Goal: Transaction & Acquisition: Purchase product/service

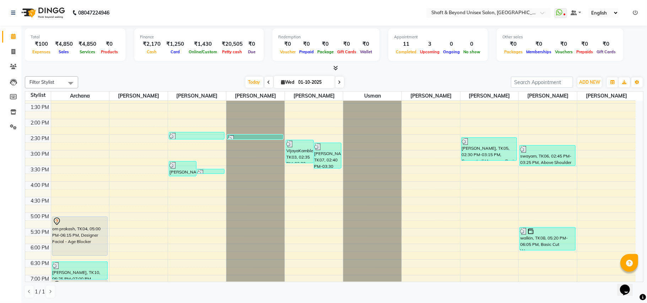
scroll to position [142, 0]
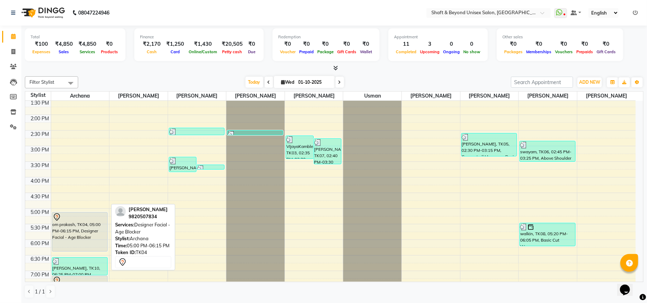
click at [73, 231] on div "om prakash, TK04, 05:00 PM-06:15 PM, Designer Facial - Age Blocker" at bounding box center [79, 232] width 55 height 39
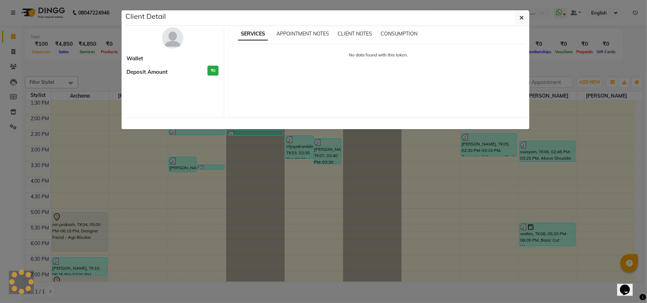
select select "7"
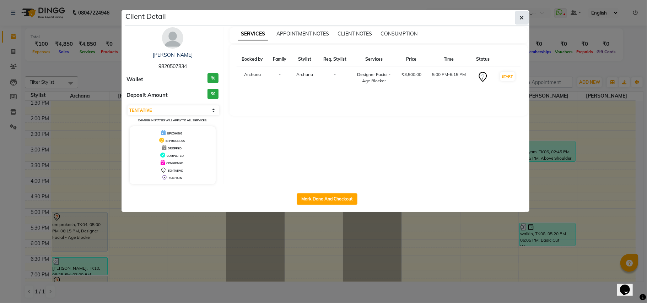
click at [518, 16] on button "button" at bounding box center [522, 18] width 14 height 14
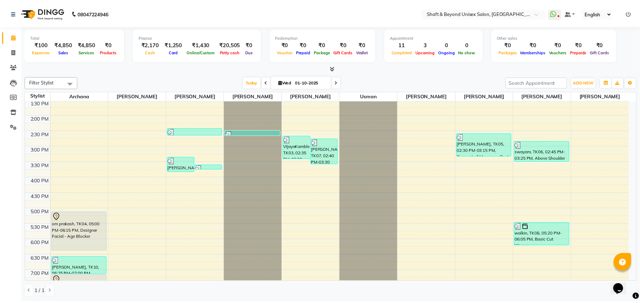
scroll to position [231, 0]
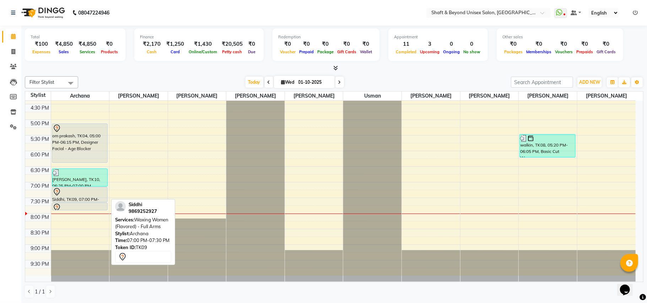
click at [95, 198] on div "Siddhi, TK09, 07:00 PM-07:30 PM, Waxing Women (Flavored) - Full Arms" at bounding box center [79, 195] width 55 height 15
select select "7"
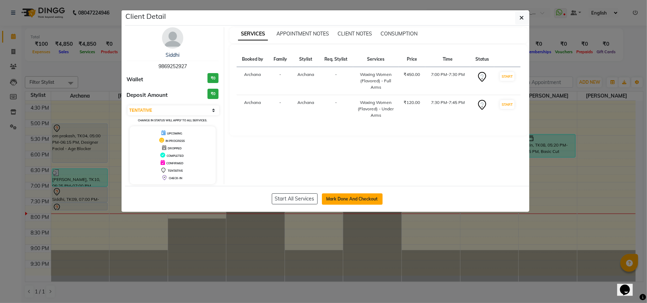
click at [338, 202] on button "Mark Done And Checkout" at bounding box center [352, 199] width 61 height 11
select select "service"
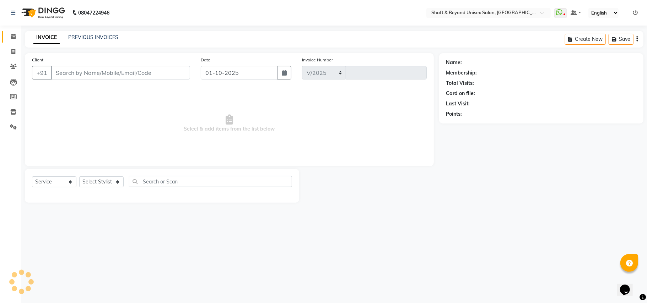
select select "3878"
type input "2659"
type input "98******27"
select select "19079"
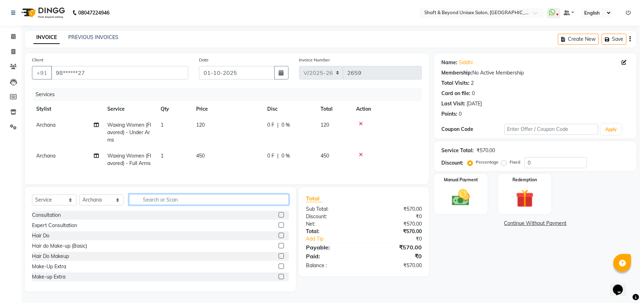
click at [210, 205] on input "text" at bounding box center [209, 199] width 160 height 11
click at [161, 205] on input "text" at bounding box center [209, 199] width 160 height 11
click at [145, 200] on input "text" at bounding box center [209, 199] width 160 height 11
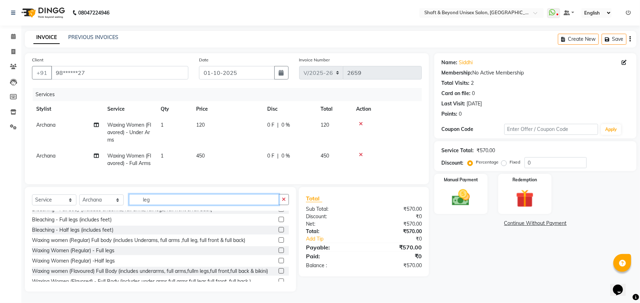
scroll to position [47, 0]
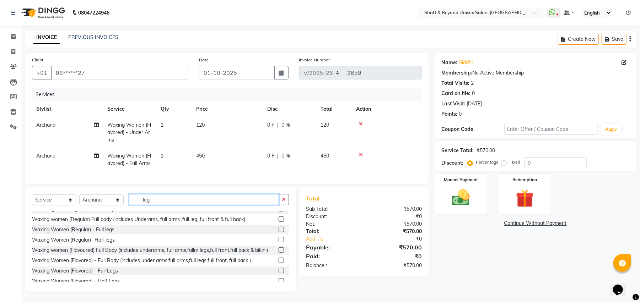
type input "leg"
click at [279, 274] on label at bounding box center [281, 270] width 5 height 5
click at [279, 274] on input "checkbox" at bounding box center [281, 271] width 5 height 5
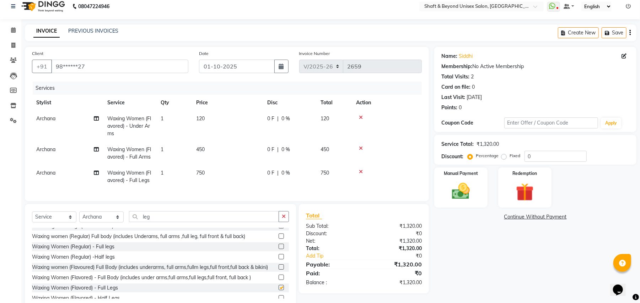
checkbox input "false"
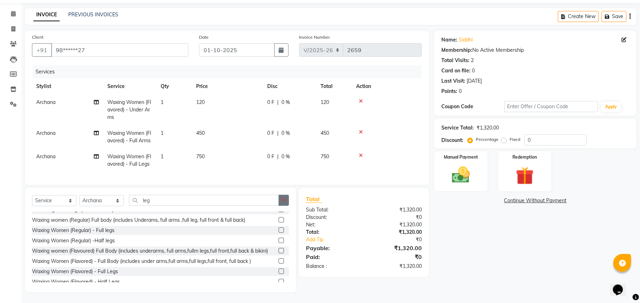
click at [282, 198] on icon "button" at bounding box center [284, 200] width 4 height 5
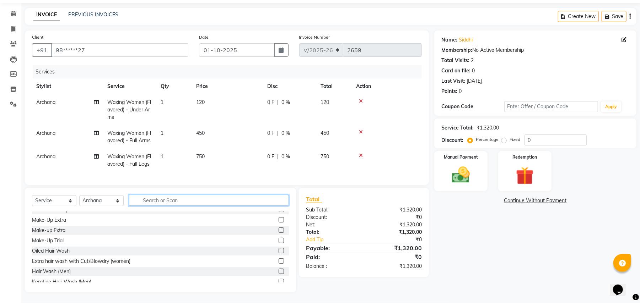
click at [268, 199] on input "text" at bounding box center [209, 200] width 160 height 11
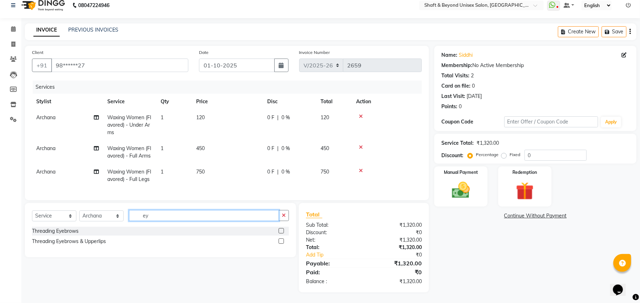
scroll to position [15, 0]
type input "ey"
click at [284, 242] on label at bounding box center [281, 241] width 5 height 5
click at [283, 242] on input "checkbox" at bounding box center [281, 241] width 5 height 5
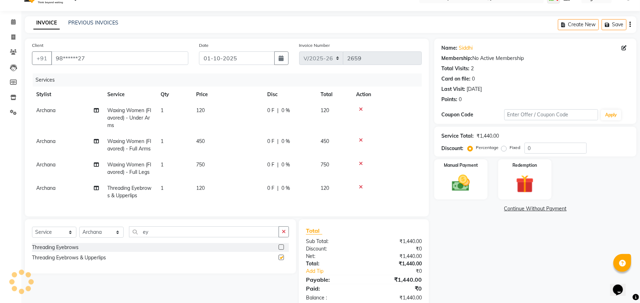
checkbox input "false"
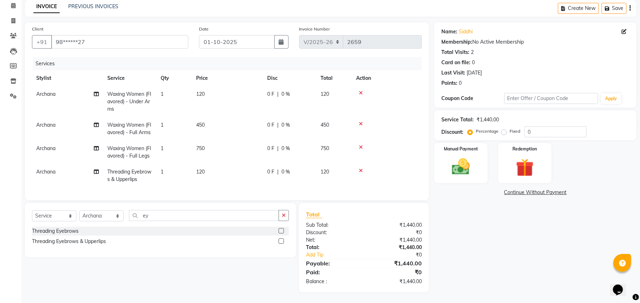
scroll to position [0, 0]
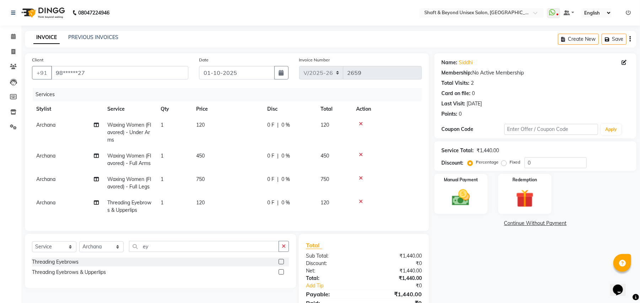
click at [509, 164] on label "Fixed" at bounding box center [514, 162] width 11 height 6
click at [503, 164] on input "Fixed" at bounding box center [505, 162] width 5 height 5
radio input "true"
click at [476, 163] on label "Percentage" at bounding box center [487, 162] width 23 height 6
click at [471, 163] on input "Percentage" at bounding box center [471, 162] width 5 height 5
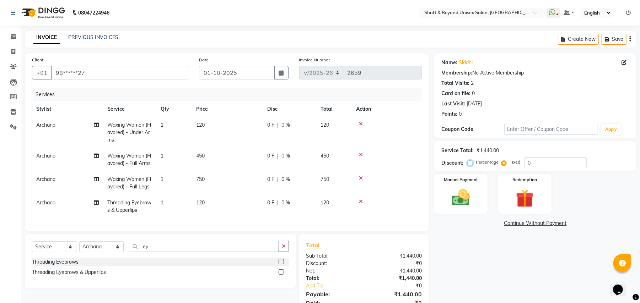
radio input "true"
click at [539, 164] on input "0" at bounding box center [555, 162] width 62 height 11
click at [286, 184] on td "0 F | 0 %" at bounding box center [289, 183] width 53 height 23
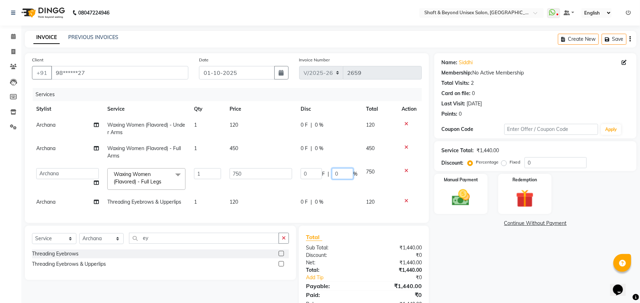
click at [349, 174] on input "0" at bounding box center [342, 173] width 21 height 11
type input "20"
click at [313, 149] on td "0 F | 0 %" at bounding box center [328, 152] width 65 height 23
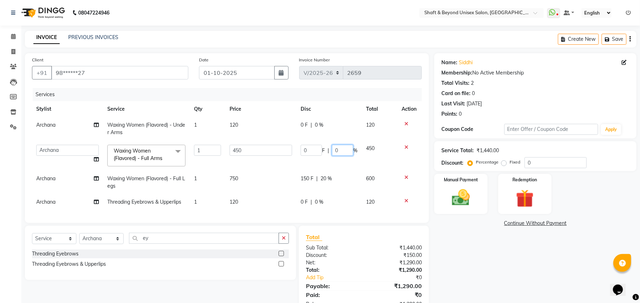
click at [339, 150] on input "0" at bounding box center [342, 150] width 21 height 11
type input "20"
click at [315, 125] on td "0 F | 0 %" at bounding box center [328, 128] width 65 height 23
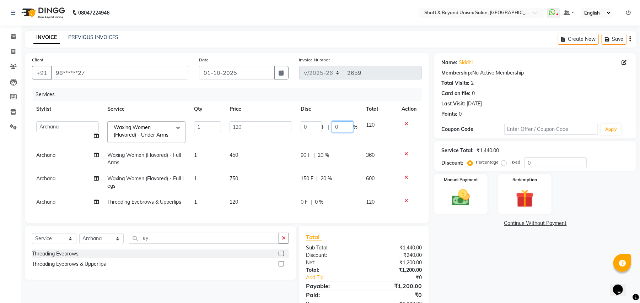
click at [341, 125] on input "0" at bounding box center [342, 127] width 21 height 11
type input "20"
click at [337, 135] on tr "Archana [PERSON_NAME] [PERSON_NAME] [PERSON_NAME] Rakhi [PERSON_NAME] [PERSON_N…" at bounding box center [227, 132] width 390 height 30
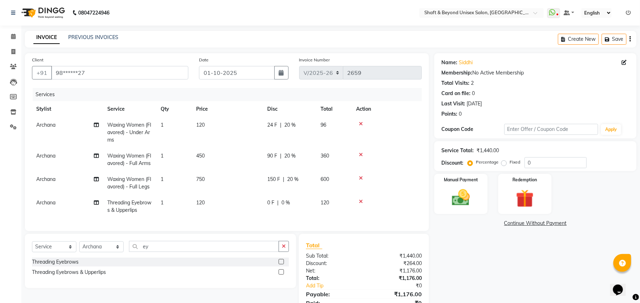
scroll to position [38, 0]
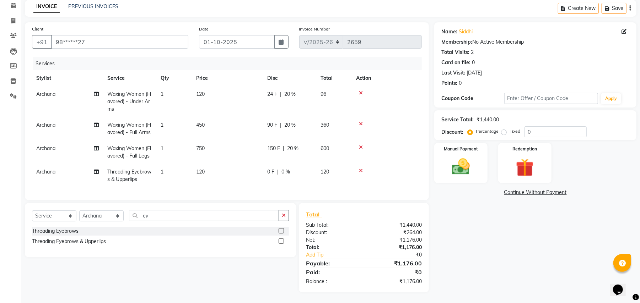
click at [280, 175] on td "0 F | 0 %" at bounding box center [289, 175] width 53 height 23
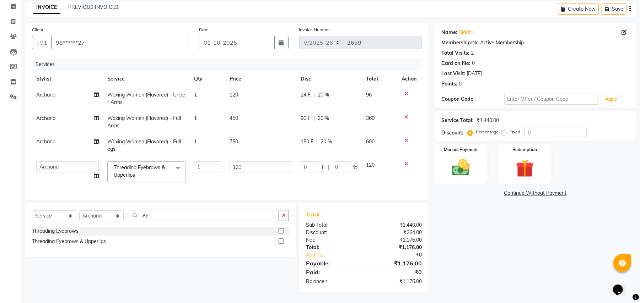
scroll to position [37, 0]
click at [468, 157] on img at bounding box center [461, 168] width 31 height 22
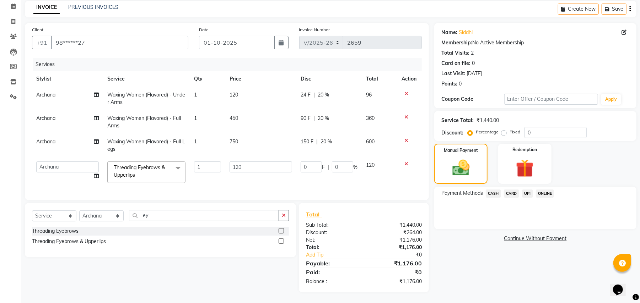
click at [495, 190] on span "CASH" at bounding box center [493, 194] width 15 height 8
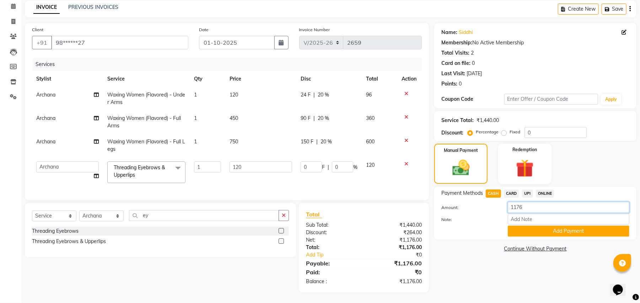
click at [524, 202] on input "1176" at bounding box center [569, 207] width 122 height 11
type input "1"
type input "1100"
click at [536, 226] on button "Add Payment" at bounding box center [569, 231] width 122 height 11
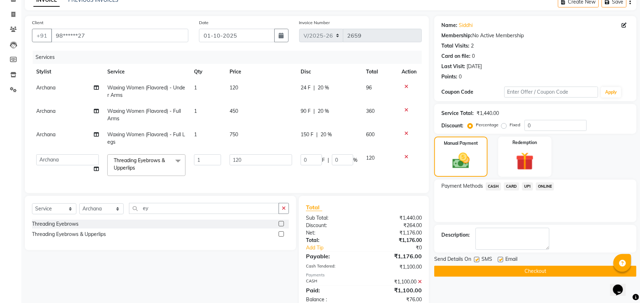
click at [527, 187] on span "UPI" at bounding box center [527, 187] width 11 height 8
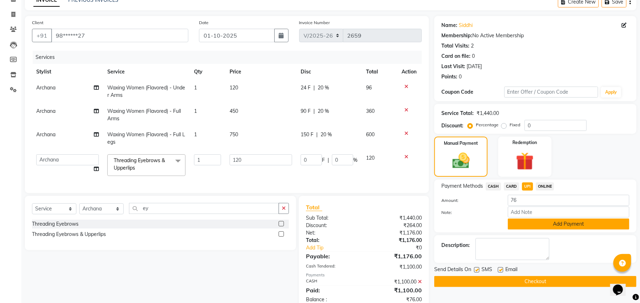
click at [532, 222] on button "Add Payment" at bounding box center [569, 224] width 122 height 11
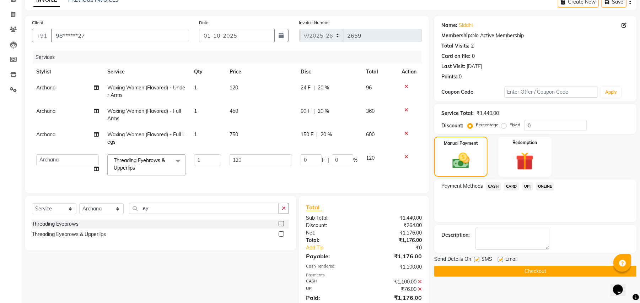
scroll to position [70, 0]
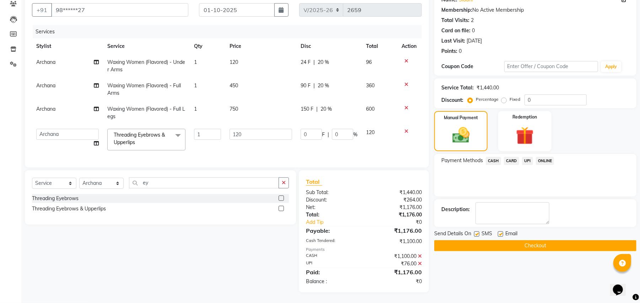
click at [501, 241] on button "Checkout" at bounding box center [535, 246] width 202 height 11
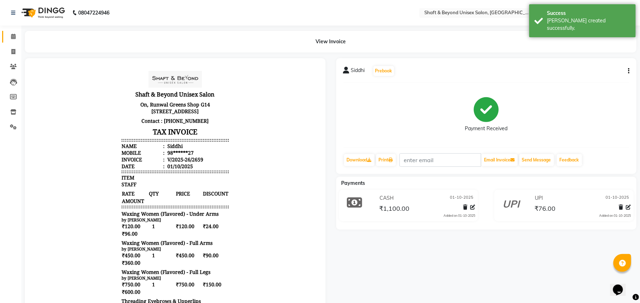
click at [11, 37] on icon at bounding box center [13, 36] width 5 height 5
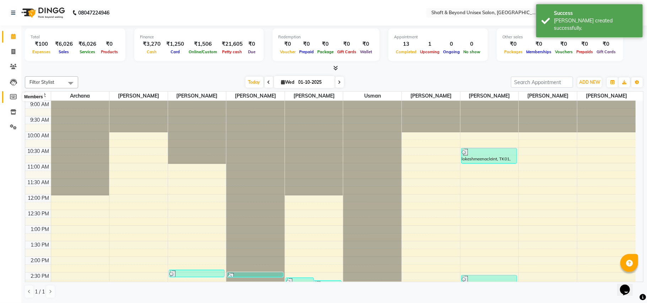
click at [15, 97] on icon at bounding box center [13, 96] width 7 height 5
select select
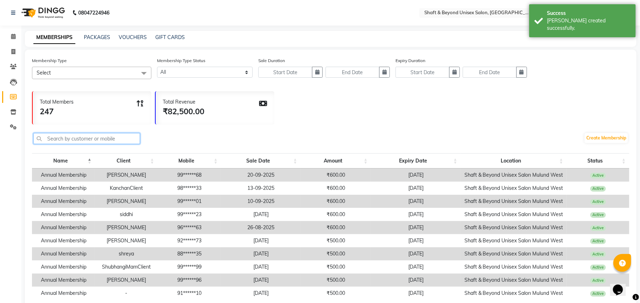
click at [67, 137] on input "text" at bounding box center [86, 138] width 107 height 11
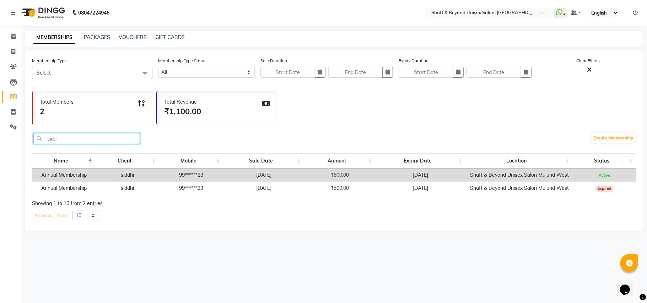
type input "sidd"
click at [260, 176] on td "[DATE]" at bounding box center [263, 175] width 81 height 13
click at [12, 33] on span at bounding box center [13, 37] width 12 height 8
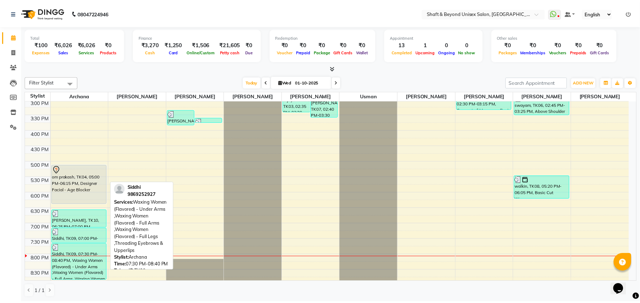
scroll to position [231, 0]
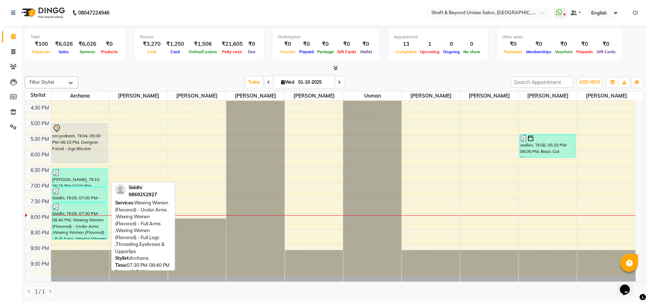
click at [80, 234] on div "Siddhi, TK09, 07:30 PM-08:40 PM, Waxing Women (Flavored) - Under Arms ,Waxing W…" at bounding box center [79, 221] width 55 height 36
select select "3"
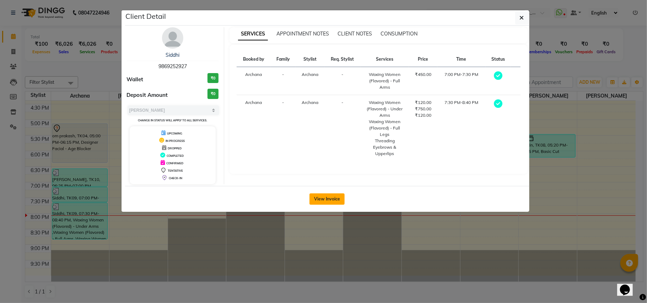
click at [320, 198] on button "View Invoice" at bounding box center [326, 199] width 35 height 11
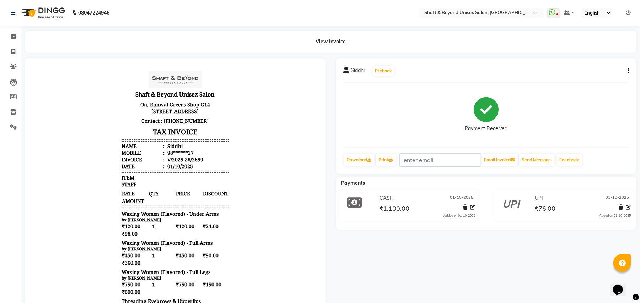
click at [626, 70] on button "button" at bounding box center [627, 71] width 4 height 7
click at [583, 59] on div "Cancel Invoice" at bounding box center [592, 57] width 49 height 9
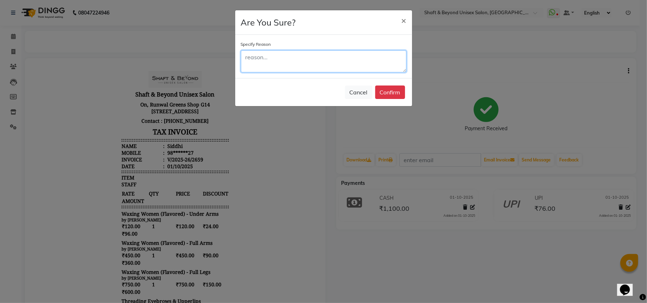
click at [291, 63] on textarea at bounding box center [324, 61] width 166 height 22
type textarea "wrong"
click at [385, 92] on button "Confirm" at bounding box center [390, 93] width 30 height 14
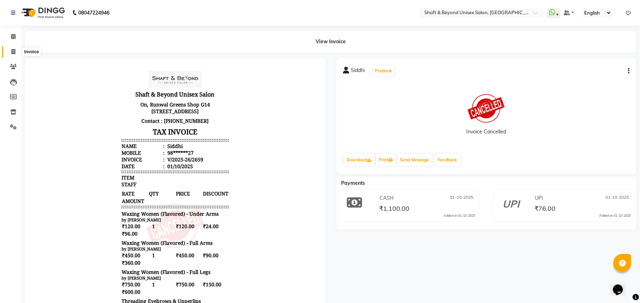
click at [13, 53] on icon at bounding box center [13, 51] width 4 height 5
select select "service"
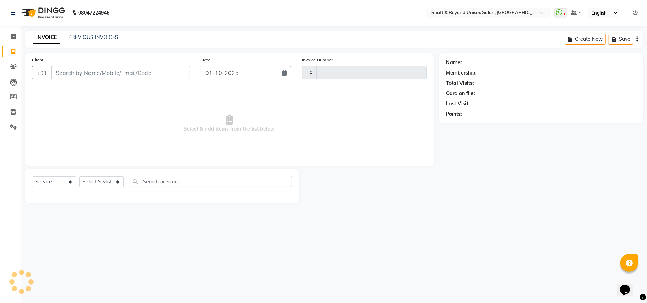
type input "2660"
select select "3878"
click at [16, 36] on span at bounding box center [13, 37] width 12 height 8
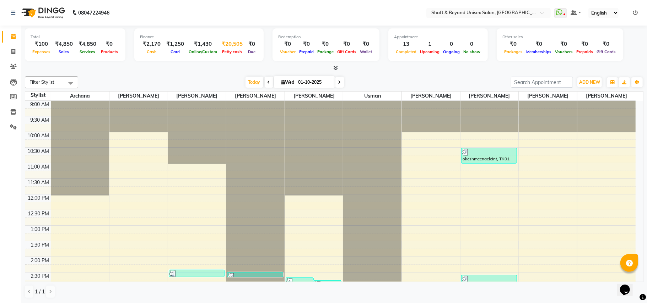
click at [228, 51] on span "Petty cash" at bounding box center [232, 51] width 23 height 5
select select "2656"
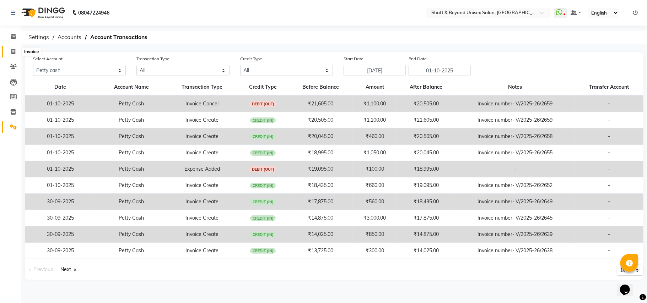
click at [15, 52] on icon at bounding box center [13, 51] width 4 height 5
select select "service"
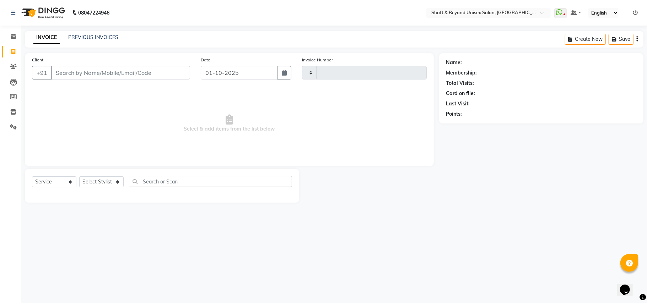
type input "2660"
select select "3878"
click at [76, 71] on input "Client" at bounding box center [120, 73] width 139 height 14
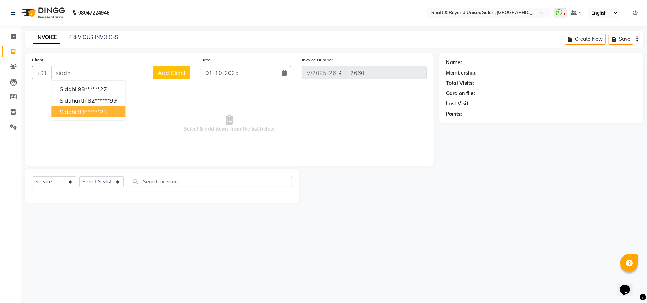
click at [90, 114] on ngb-highlight "99******23" at bounding box center [92, 111] width 29 height 7
type input "99******23"
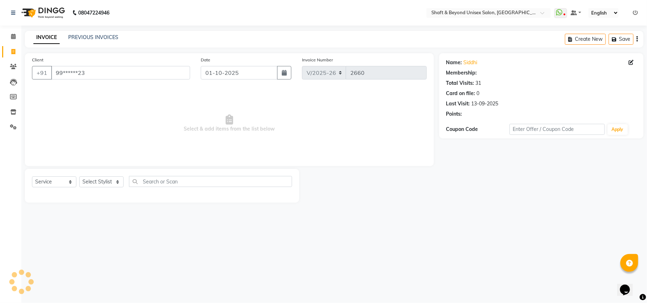
select select "1: Object"
click at [104, 182] on select "Select Stylist Archana [PERSON_NAME] [PERSON_NAME] [PERSON_NAME] [PERSON_NAME] …" at bounding box center [101, 182] width 44 height 11
select select "19079"
click at [79, 177] on select "Select Stylist Archana [PERSON_NAME] [PERSON_NAME] [PERSON_NAME] [PERSON_NAME] …" at bounding box center [101, 182] width 44 height 11
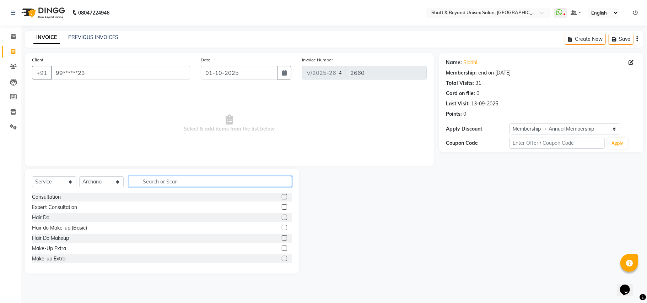
click at [171, 179] on input "text" at bounding box center [210, 181] width 163 height 11
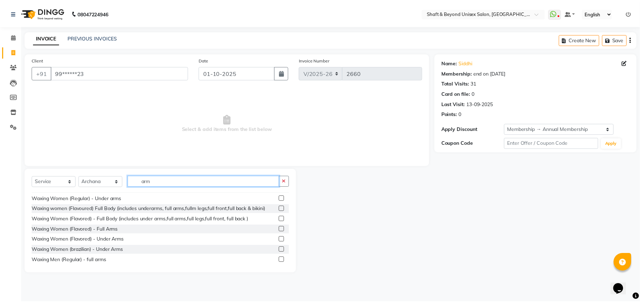
scroll to position [95, 0]
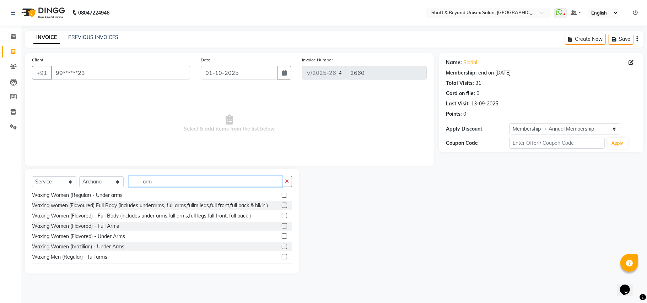
type input "arm"
click at [282, 225] on label at bounding box center [284, 225] width 5 height 5
click at [282, 225] on input "checkbox" at bounding box center [284, 226] width 5 height 5
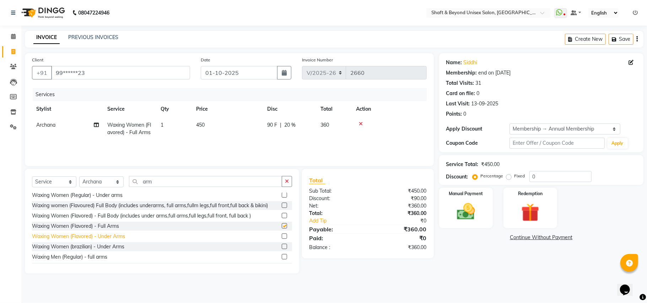
checkbox input "false"
click at [282, 235] on label at bounding box center [284, 236] width 5 height 5
click at [282, 235] on input "checkbox" at bounding box center [284, 236] width 5 height 5
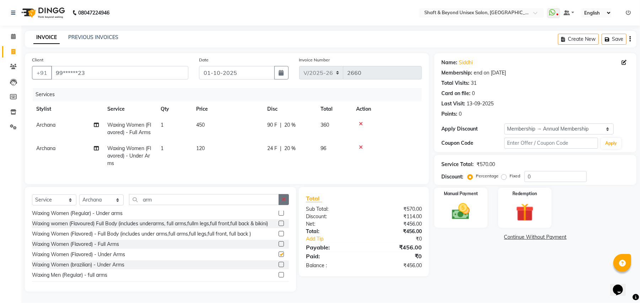
checkbox input "false"
click at [286, 202] on icon "button" at bounding box center [284, 199] width 4 height 5
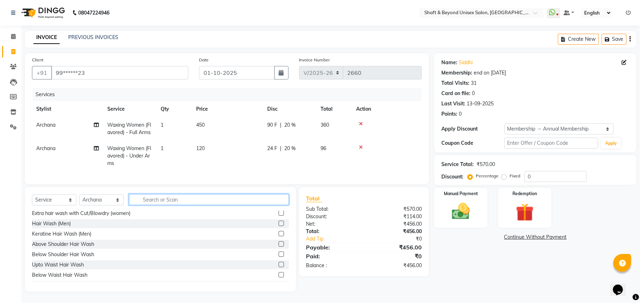
click at [224, 205] on input "text" at bounding box center [209, 199] width 160 height 11
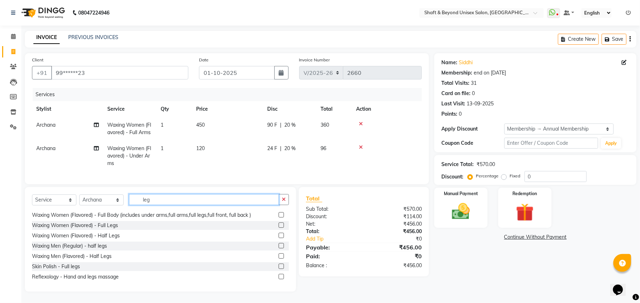
scroll to position [100, 0]
type input "leg"
click at [279, 227] on label at bounding box center [281, 224] width 5 height 5
click at [279, 227] on input "checkbox" at bounding box center [281, 224] width 5 height 5
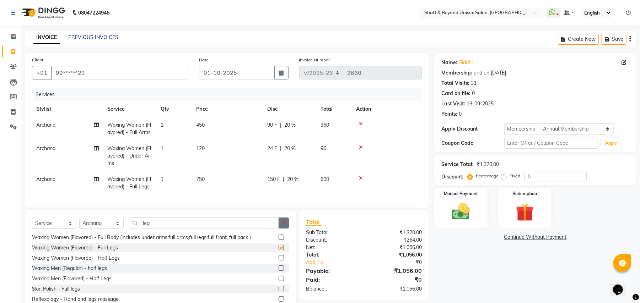
checkbox input "false"
click at [285, 226] on icon "button" at bounding box center [284, 223] width 4 height 5
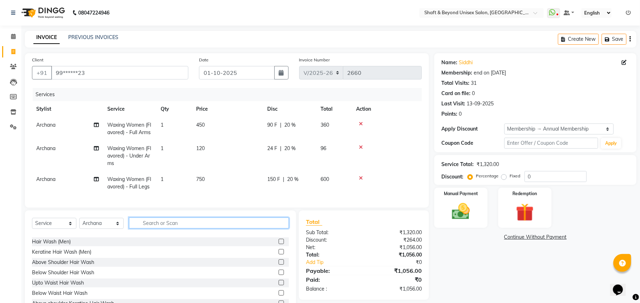
click at [275, 229] on input "text" at bounding box center [209, 223] width 160 height 11
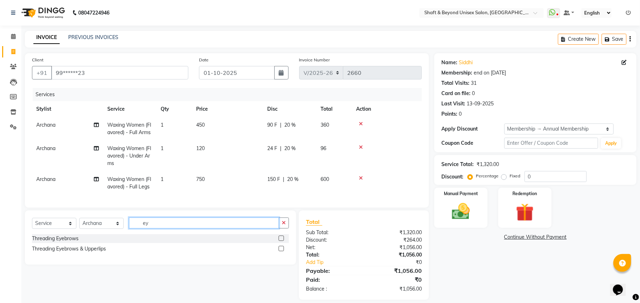
type input "ey"
click at [283, 252] on label at bounding box center [281, 248] width 5 height 5
click at [283, 252] on input "checkbox" at bounding box center [281, 249] width 5 height 5
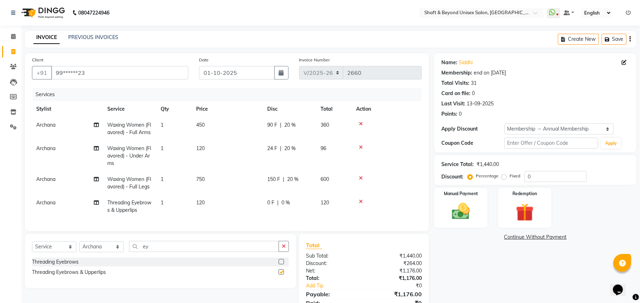
checkbox input "false"
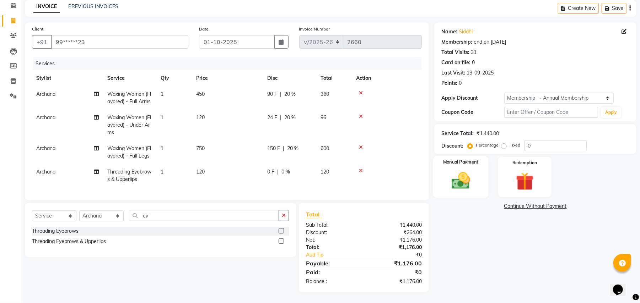
click at [464, 181] on img at bounding box center [461, 181] width 31 height 22
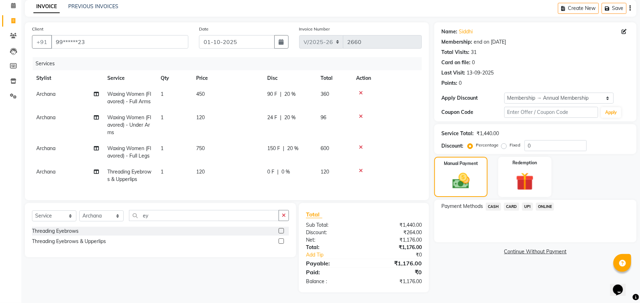
click at [495, 203] on span "CASH" at bounding box center [493, 207] width 15 height 8
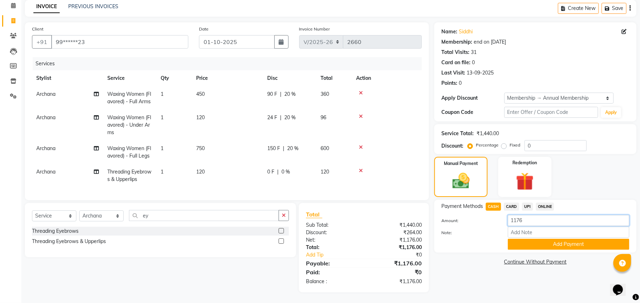
click at [528, 216] on input "1176" at bounding box center [569, 220] width 122 height 11
type input "1"
type input "1100"
click at [527, 239] on button "Add Payment" at bounding box center [569, 244] width 122 height 11
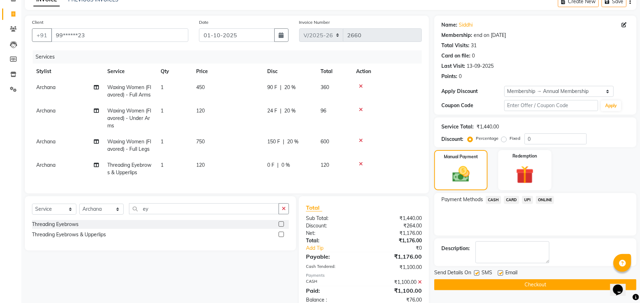
click at [527, 199] on span "UPI" at bounding box center [527, 200] width 11 height 8
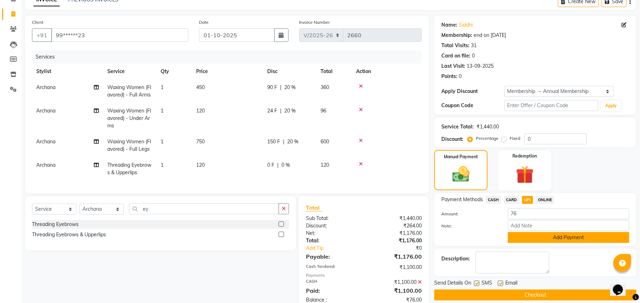
click at [528, 241] on button "Add Payment" at bounding box center [569, 237] width 122 height 11
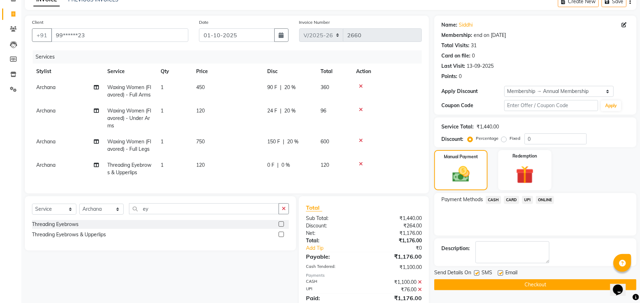
scroll to position [70, 0]
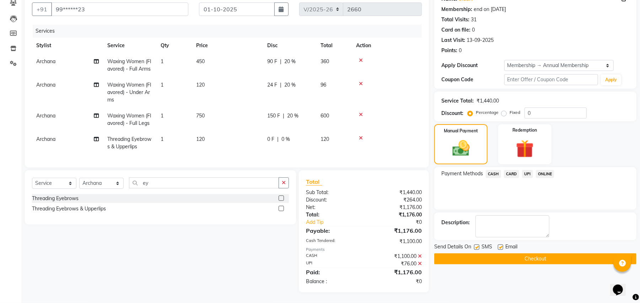
click at [526, 255] on button "Checkout" at bounding box center [535, 259] width 202 height 11
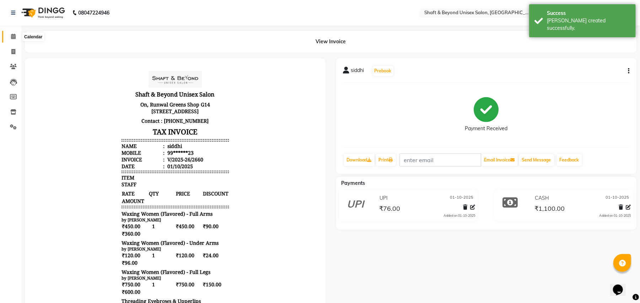
click at [12, 37] on icon at bounding box center [13, 36] width 5 height 5
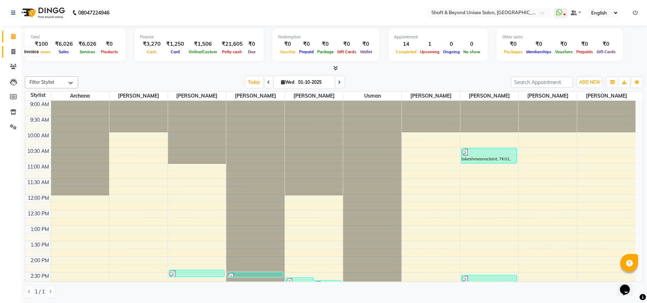
click at [15, 53] on icon at bounding box center [13, 51] width 4 height 5
select select "3878"
select select "service"
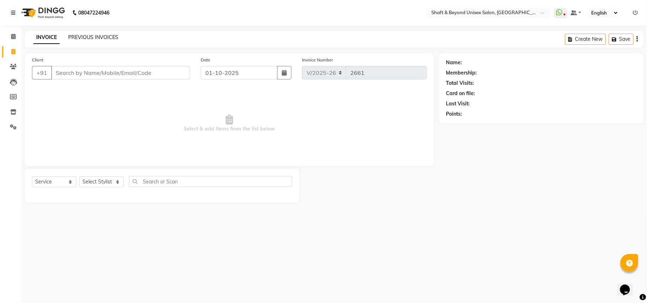
click at [99, 39] on link "PREVIOUS INVOICES" at bounding box center [93, 37] width 50 height 6
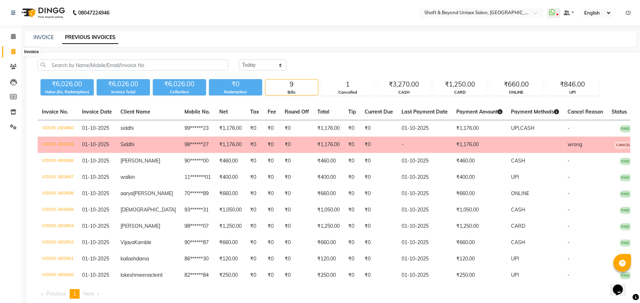
click at [12, 50] on icon at bounding box center [13, 51] width 4 height 5
select select "service"
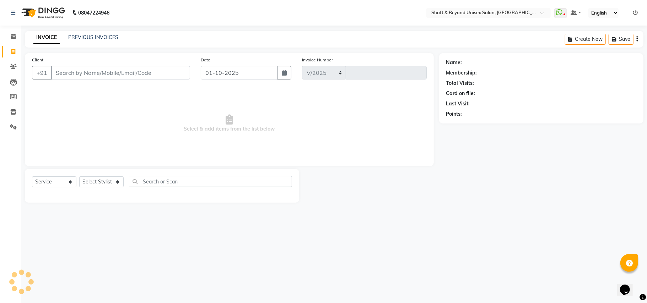
select select "3878"
type input "2661"
click at [67, 70] on input "Client" at bounding box center [120, 73] width 139 height 14
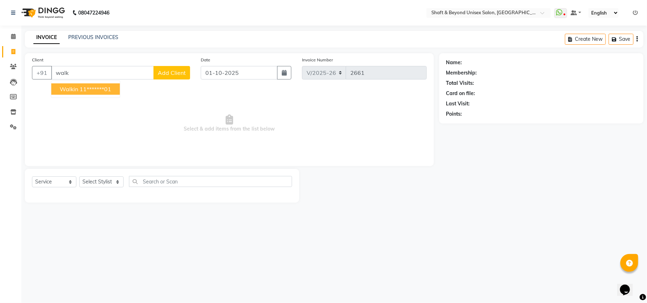
click at [76, 89] on span "walkin" at bounding box center [69, 89] width 18 height 7
type input "11*******01"
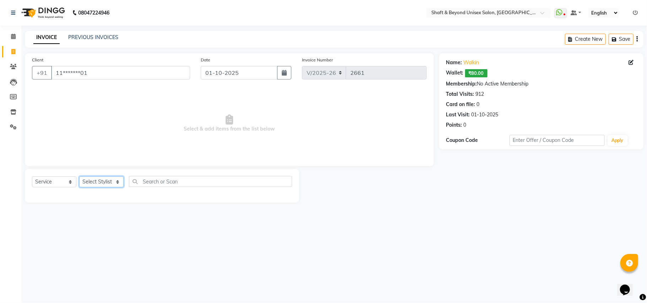
click at [92, 182] on select "Select Stylist Archana [PERSON_NAME] [PERSON_NAME] [PERSON_NAME] [PERSON_NAME] …" at bounding box center [101, 182] width 44 height 11
select select "66753"
click at [79, 177] on select "Select Stylist Archana [PERSON_NAME] [PERSON_NAME] [PERSON_NAME] [PERSON_NAME] …" at bounding box center [101, 182] width 44 height 11
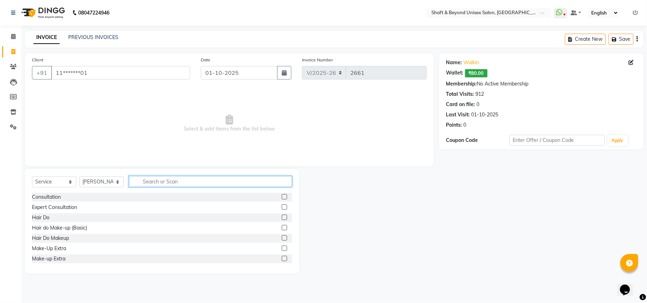
click at [155, 182] on input "text" at bounding box center [210, 181] width 163 height 11
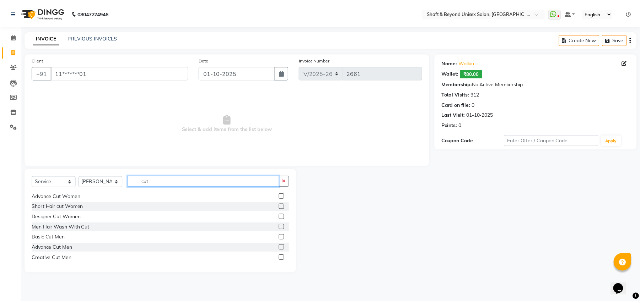
scroll to position [47, 0]
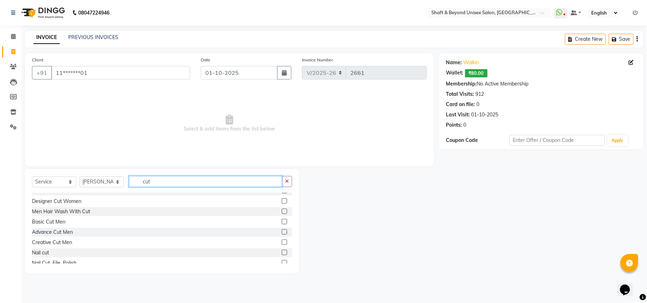
type input "cut"
click at [282, 220] on label at bounding box center [284, 221] width 5 height 5
click at [282, 220] on input "checkbox" at bounding box center [284, 222] width 5 height 5
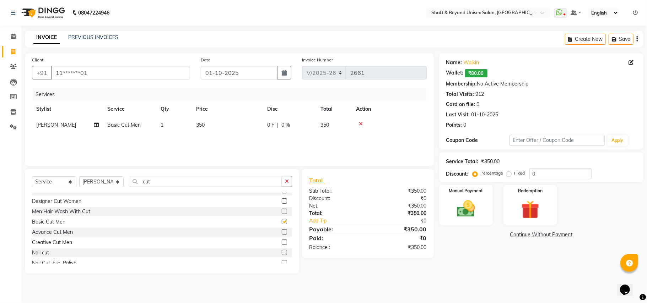
checkbox input "false"
click at [277, 123] on span "|" at bounding box center [277, 125] width 1 height 7
select select "66753"
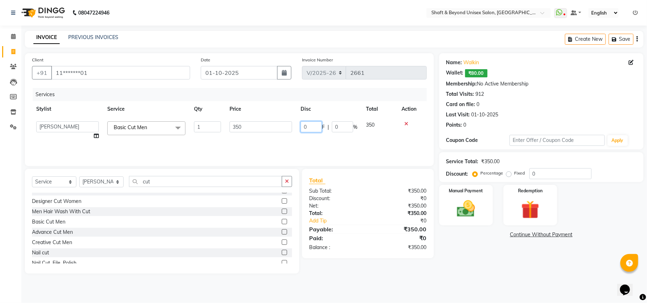
click at [307, 125] on input "0" at bounding box center [311, 127] width 21 height 11
type input "100"
click at [306, 150] on div "Services Stylist Service Qty Price Disc Total Action Archana [PERSON_NAME] [PER…" at bounding box center [229, 123] width 395 height 71
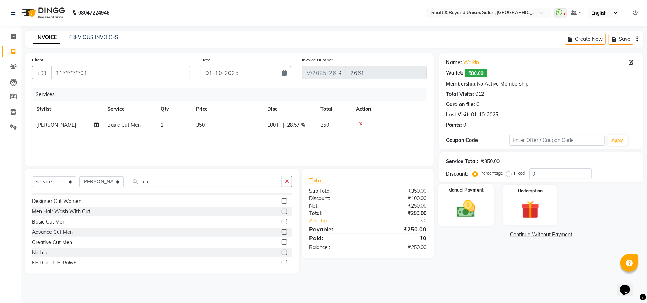
click at [462, 211] on img at bounding box center [465, 209] width 31 height 22
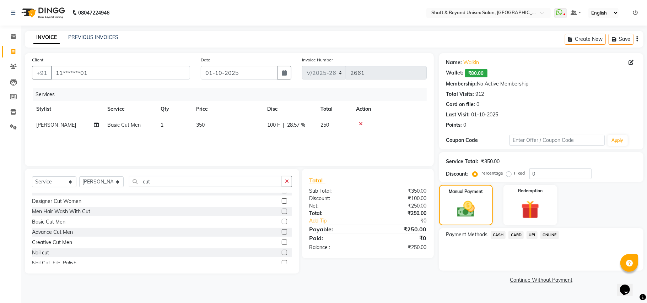
click at [499, 237] on span "CASH" at bounding box center [498, 235] width 15 height 8
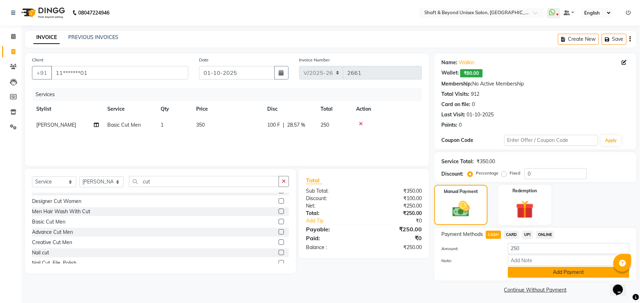
click at [519, 272] on button "Add Payment" at bounding box center [569, 272] width 122 height 11
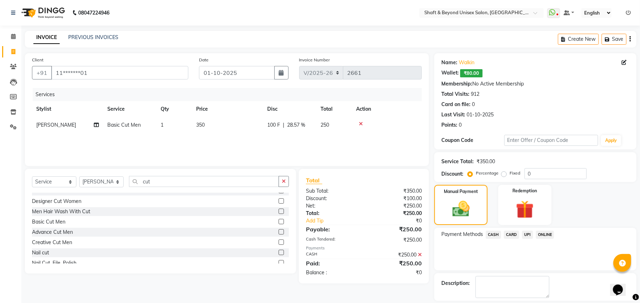
scroll to position [33, 0]
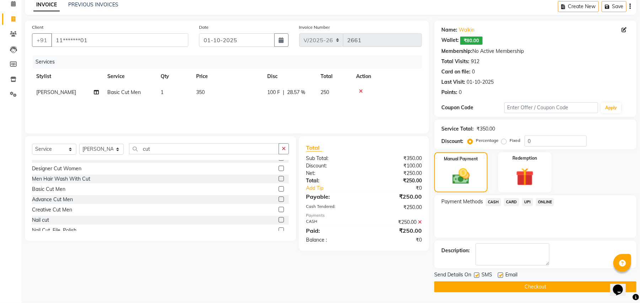
click at [517, 291] on button "Checkout" at bounding box center [535, 287] width 202 height 11
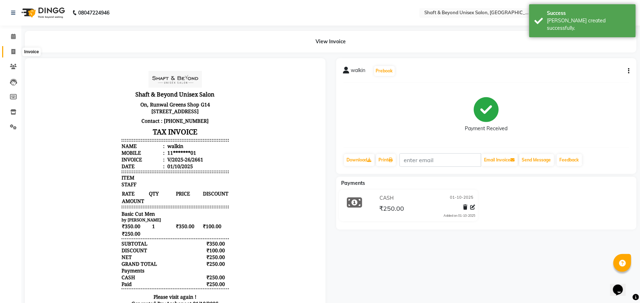
click at [11, 51] on icon at bounding box center [13, 51] width 4 height 5
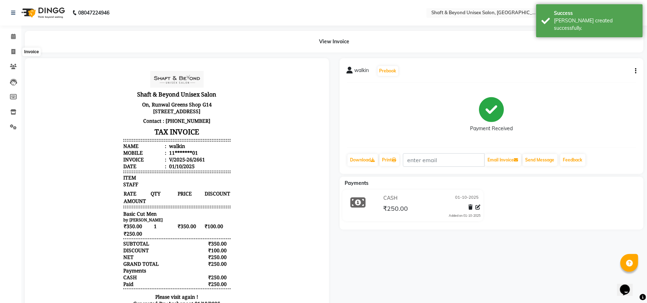
select select "3878"
select select "service"
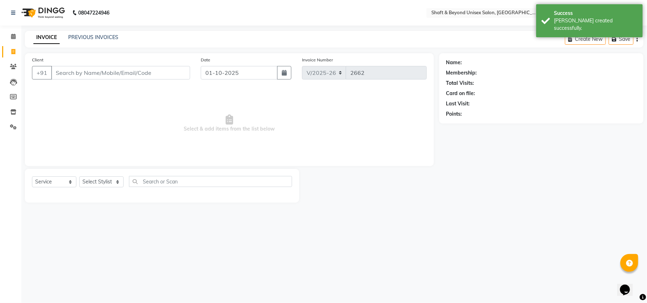
click at [63, 70] on input "Client" at bounding box center [120, 73] width 139 height 14
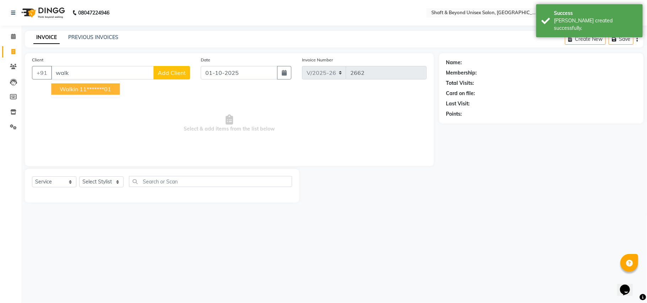
click at [94, 90] on ngb-highlight "11*******01" at bounding box center [96, 89] width 32 height 7
type input "11*******01"
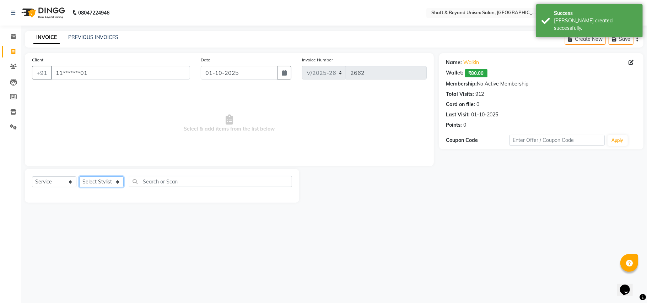
click at [90, 183] on select "Select Stylist Archana [PERSON_NAME] [PERSON_NAME] [PERSON_NAME] [PERSON_NAME] …" at bounding box center [101, 182] width 44 height 11
select select "66753"
click at [79, 177] on select "Select Stylist Archana [PERSON_NAME] [PERSON_NAME] [PERSON_NAME] [PERSON_NAME] …" at bounding box center [101, 182] width 44 height 11
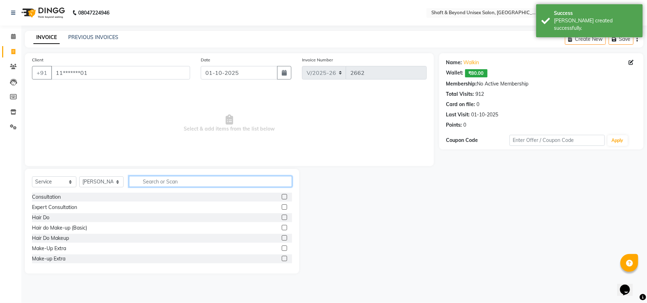
click at [144, 180] on input "text" at bounding box center [210, 181] width 163 height 11
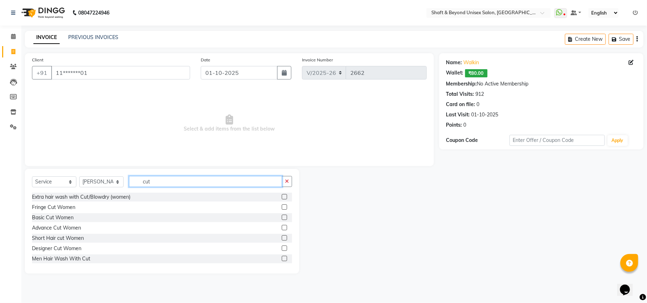
scroll to position [47, 0]
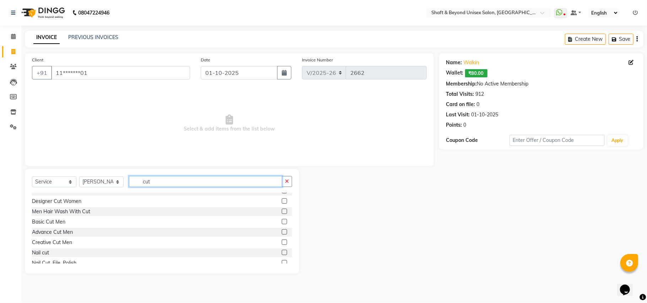
type input "cut"
click at [282, 222] on label at bounding box center [284, 221] width 5 height 5
click at [282, 222] on input "checkbox" at bounding box center [284, 222] width 5 height 5
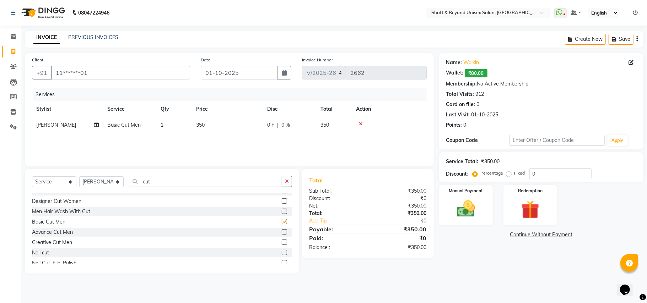
checkbox input "false"
click at [288, 181] on icon "button" at bounding box center [287, 181] width 4 height 5
click at [114, 183] on select "Select Stylist Archana [PERSON_NAME] [PERSON_NAME] [PERSON_NAME] [PERSON_NAME] …" at bounding box center [101, 182] width 44 height 11
select select "40100"
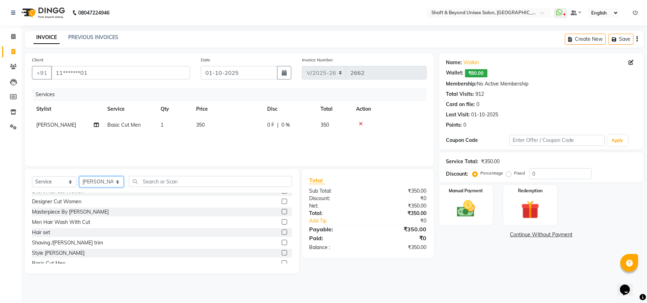
click at [79, 177] on select "Select Stylist Archana [PERSON_NAME] [PERSON_NAME] [PERSON_NAME] [PERSON_NAME] …" at bounding box center [101, 182] width 44 height 11
click at [166, 181] on input "text" at bounding box center [210, 181] width 163 height 11
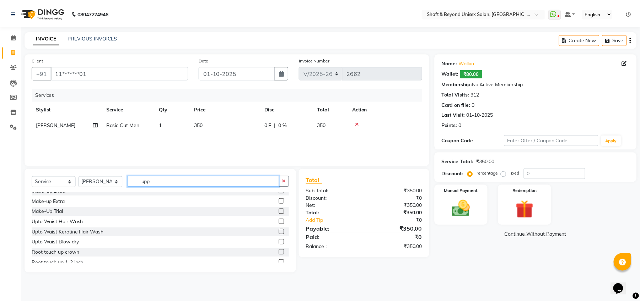
scroll to position [0, 0]
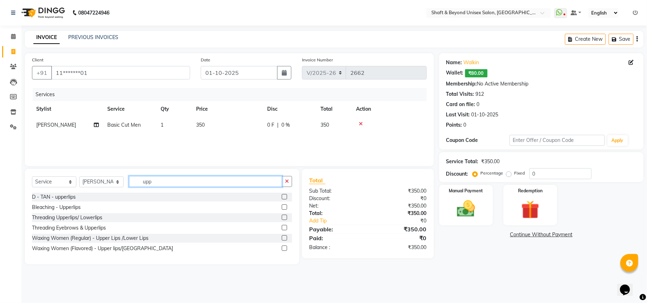
type input "upp"
click at [284, 249] on label at bounding box center [284, 248] width 5 height 5
click at [284, 249] on input "checkbox" at bounding box center [284, 249] width 5 height 5
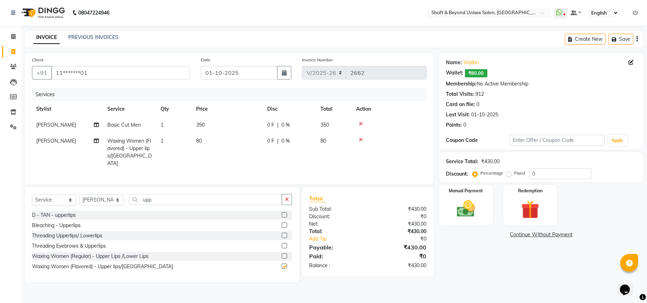
checkbox input "false"
click at [470, 216] on img at bounding box center [465, 209] width 31 height 22
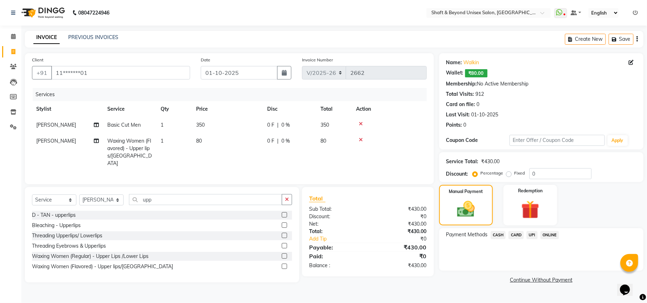
click at [497, 233] on span "CASH" at bounding box center [498, 235] width 15 height 8
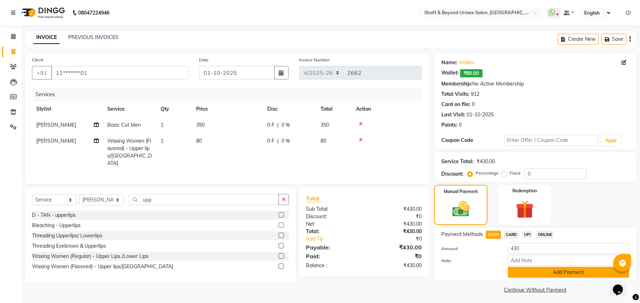
click at [522, 274] on button "Add Payment" at bounding box center [569, 272] width 122 height 11
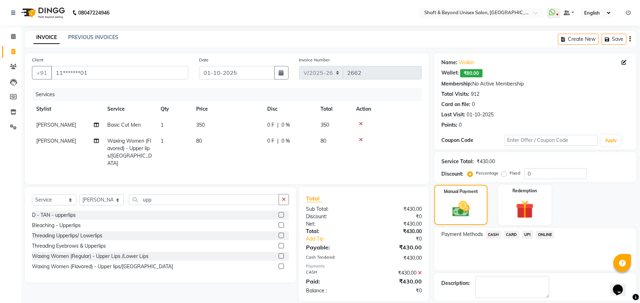
scroll to position [33, 0]
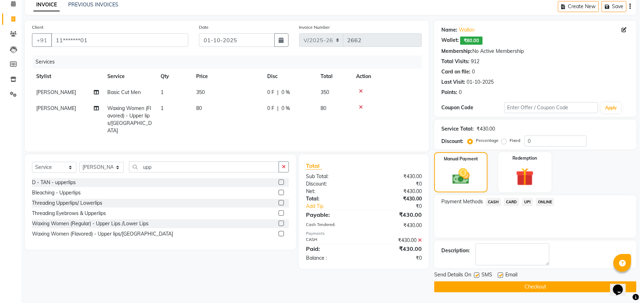
click at [522, 288] on button "Checkout" at bounding box center [535, 287] width 202 height 11
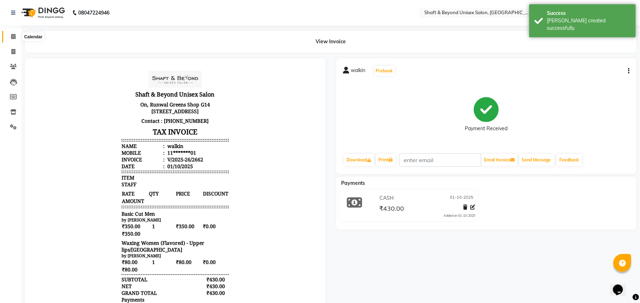
click at [13, 34] on icon at bounding box center [13, 36] width 5 height 5
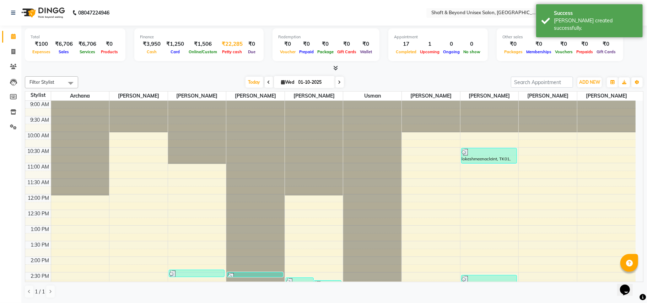
click at [222, 50] on span "Petty cash" at bounding box center [232, 51] width 23 height 5
select select "2656"
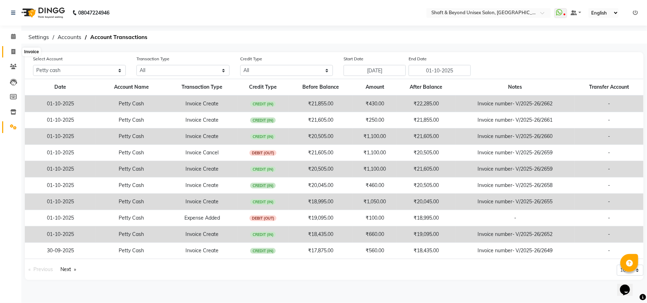
click at [12, 49] on icon at bounding box center [13, 51] width 4 height 5
select select "3878"
select select "service"
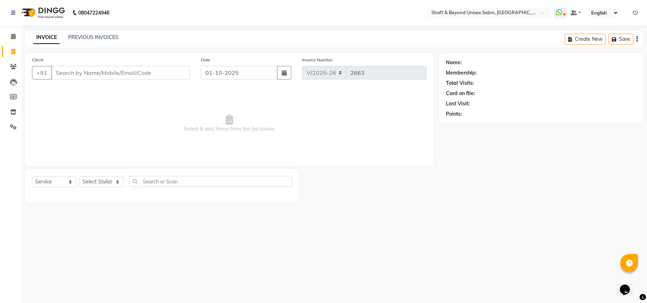
click at [72, 73] on input "Client" at bounding box center [120, 73] width 139 height 14
click at [111, 32] on div "INVOICE PREVIOUS INVOICES Create New Save" at bounding box center [334, 39] width 619 height 17
click at [13, 38] on icon at bounding box center [13, 36] width 5 height 5
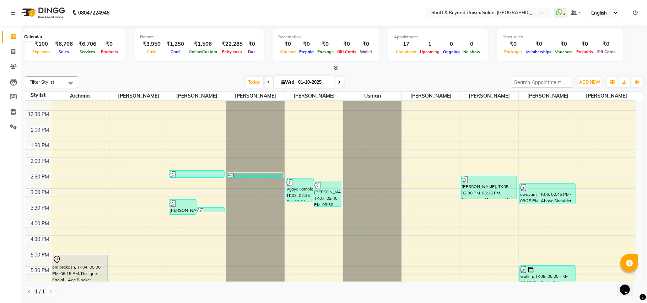
scroll to position [89, 0]
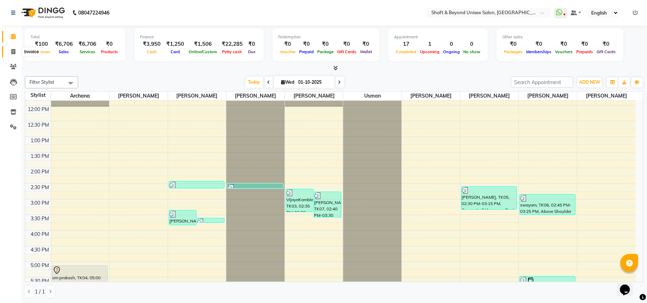
click at [12, 52] on icon at bounding box center [13, 51] width 4 height 5
select select "service"
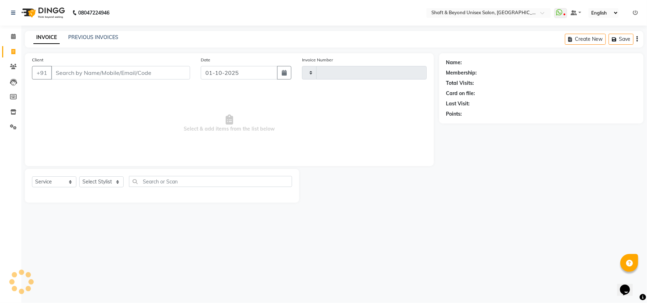
type input "2663"
select select "3878"
click at [11, 36] on icon at bounding box center [13, 36] width 5 height 5
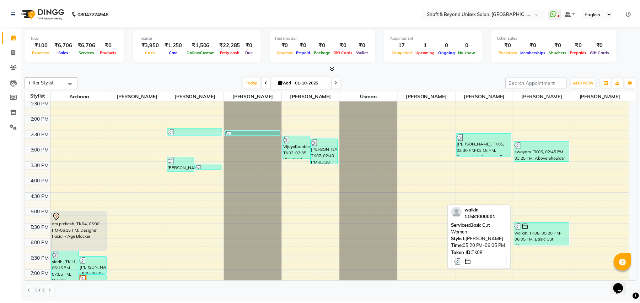
scroll to position [189, 0]
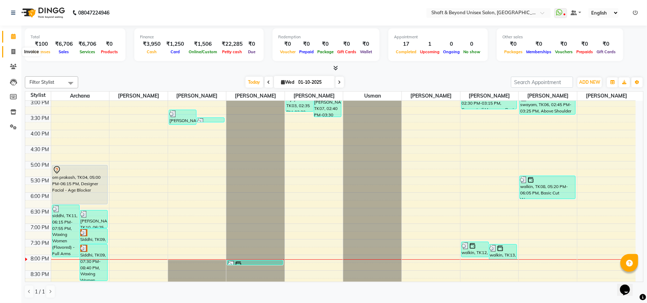
click at [14, 53] on icon at bounding box center [13, 51] width 4 height 5
select select "3878"
select select "service"
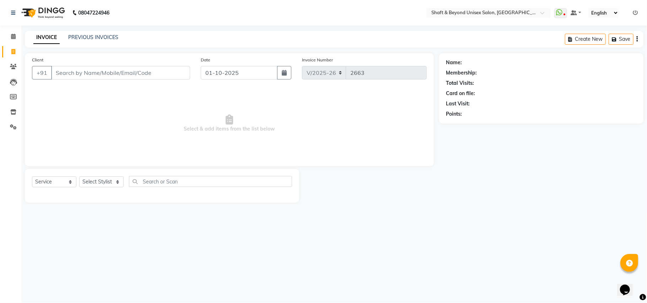
click at [77, 76] on input "Client" at bounding box center [120, 73] width 139 height 14
click at [80, 75] on input "Client" at bounding box center [120, 73] width 139 height 14
click at [97, 74] on input "Client" at bounding box center [120, 73] width 139 height 14
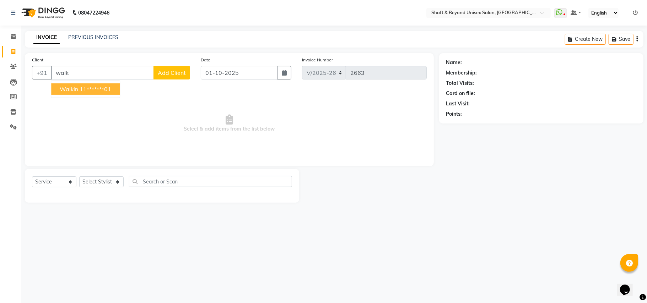
click at [110, 90] on ngb-highlight "11*******01" at bounding box center [96, 89] width 32 height 7
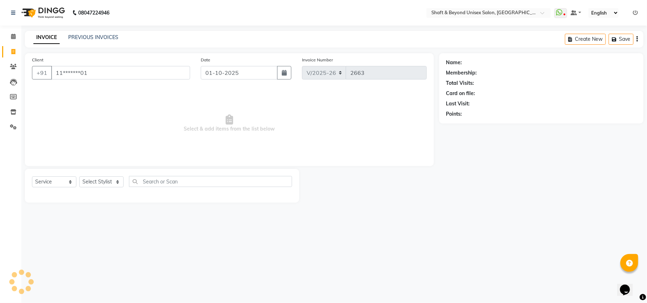
type input "11*******01"
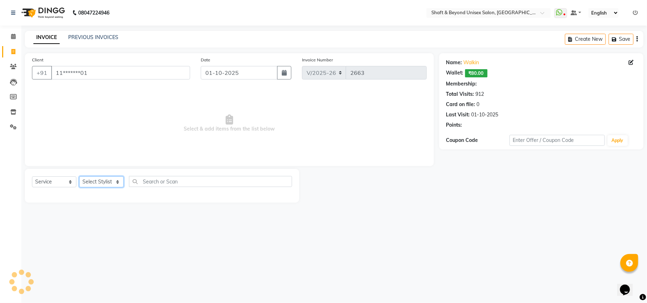
click at [104, 183] on select "Select Stylist Archana [PERSON_NAME] [PERSON_NAME] [PERSON_NAME] [PERSON_NAME] …" at bounding box center [101, 182] width 44 height 11
select select "40100"
click at [79, 177] on select "Select Stylist Archana [PERSON_NAME] [PERSON_NAME] [PERSON_NAME] [PERSON_NAME] …" at bounding box center [101, 182] width 44 height 11
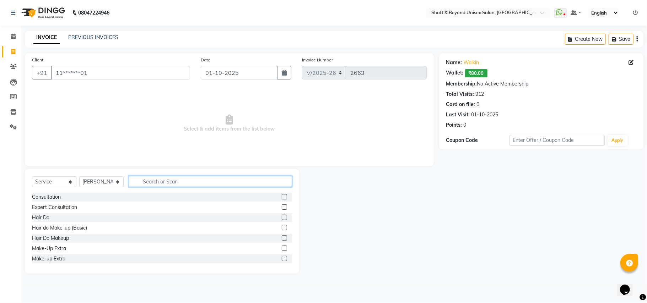
click at [155, 180] on input "text" at bounding box center [210, 181] width 163 height 11
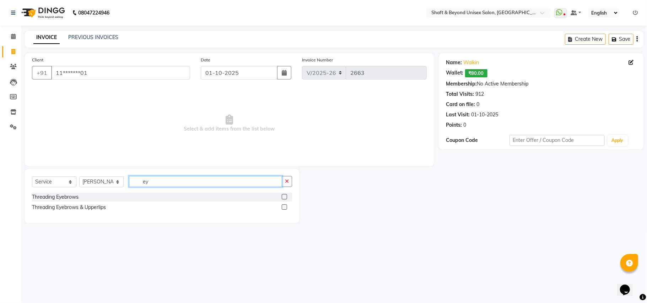
type input "ey"
click at [282, 196] on label at bounding box center [284, 196] width 5 height 5
click at [282, 196] on input "checkbox" at bounding box center [284, 197] width 5 height 5
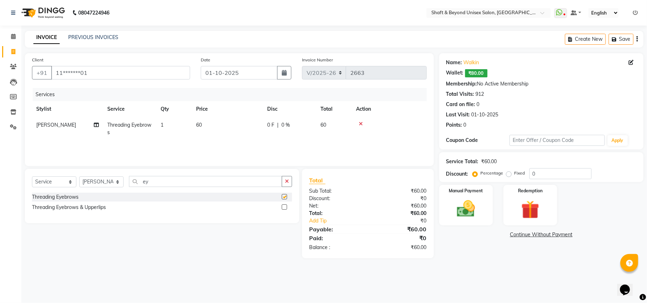
checkbox input "false"
click at [284, 206] on label at bounding box center [284, 207] width 5 height 5
click at [284, 206] on input "checkbox" at bounding box center [284, 207] width 5 height 5
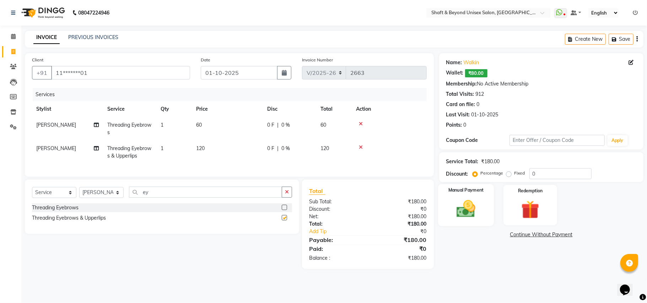
checkbox input "false"
drag, startPoint x: 464, startPoint y: 211, endPoint x: 471, endPoint y: 212, distance: 6.8
click at [465, 211] on img at bounding box center [465, 209] width 31 height 22
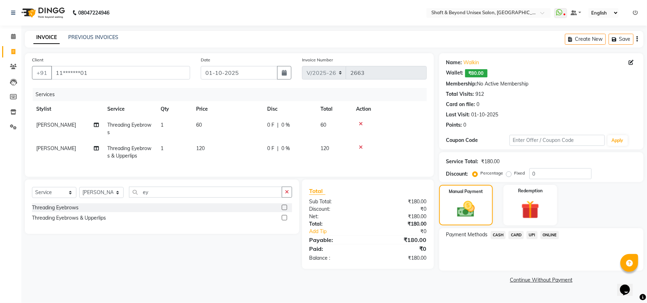
click at [544, 235] on span "ONLINE" at bounding box center [549, 235] width 18 height 8
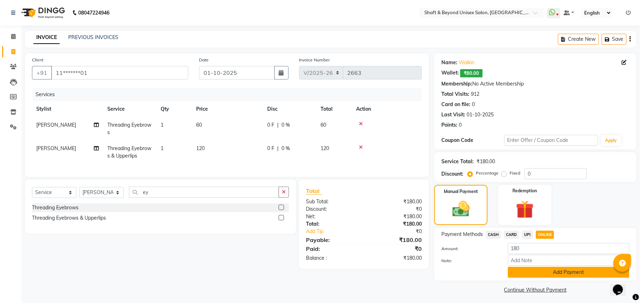
click at [545, 273] on button "Add Payment" at bounding box center [569, 272] width 122 height 11
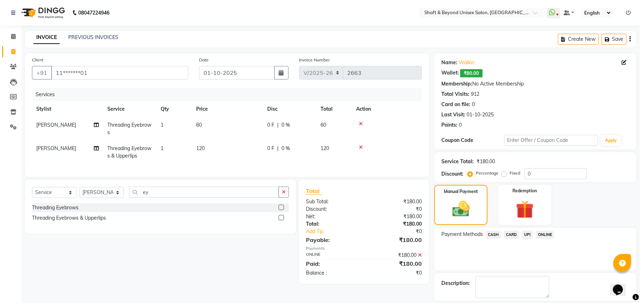
scroll to position [33, 0]
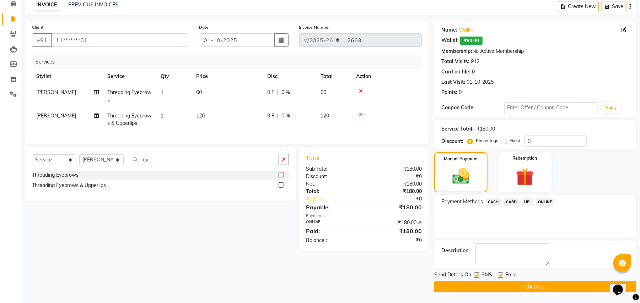
click at [534, 287] on button "Checkout" at bounding box center [535, 287] width 202 height 11
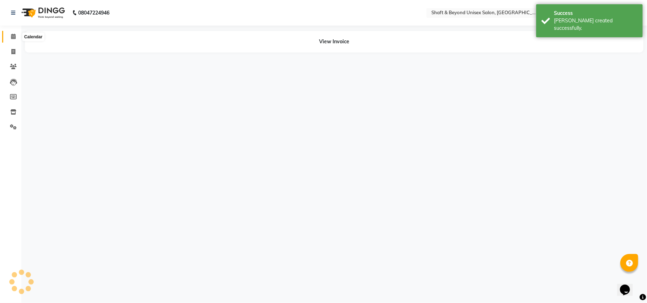
click at [12, 37] on icon at bounding box center [13, 36] width 5 height 5
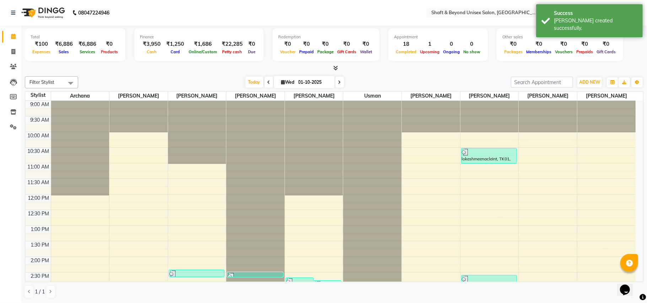
click at [336, 68] on icon at bounding box center [335, 67] width 5 height 5
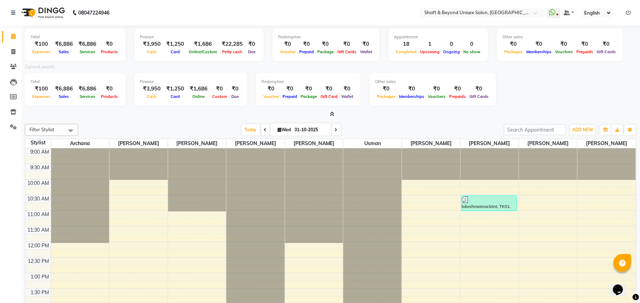
click at [332, 115] on icon at bounding box center [332, 114] width 5 height 5
